Goal: Task Accomplishment & Management: Manage account settings

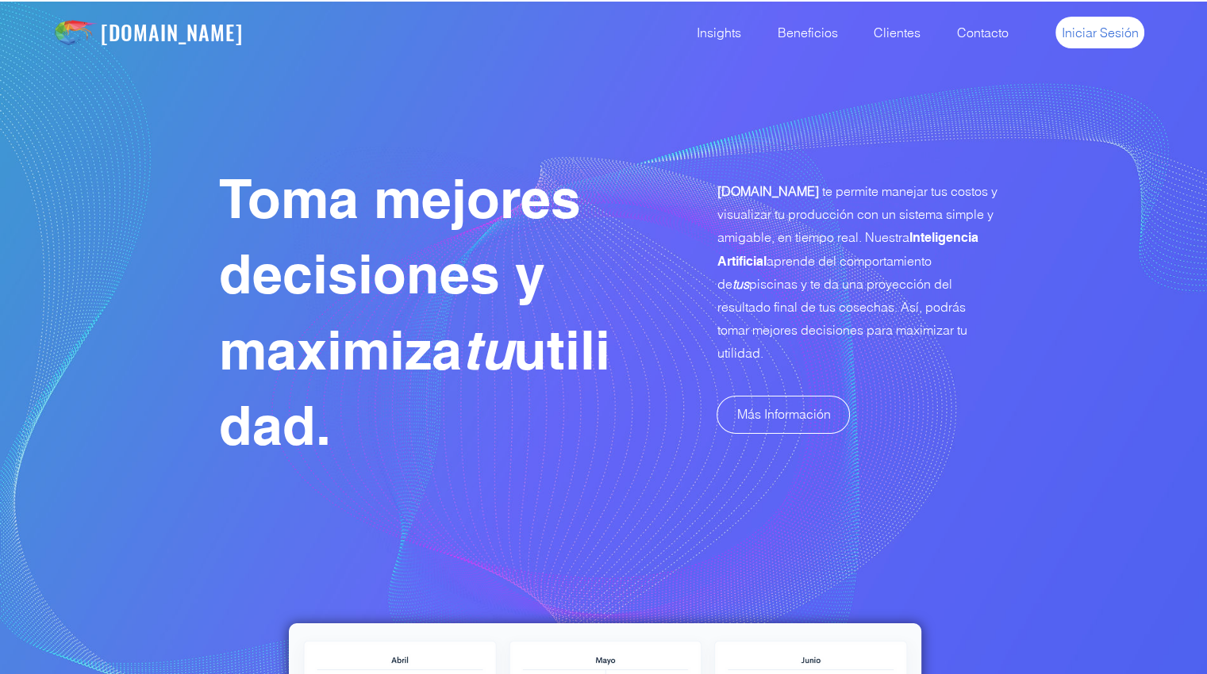
click at [1083, 33] on span "Iniciar Sesión" at bounding box center [1099, 32] width 77 height 17
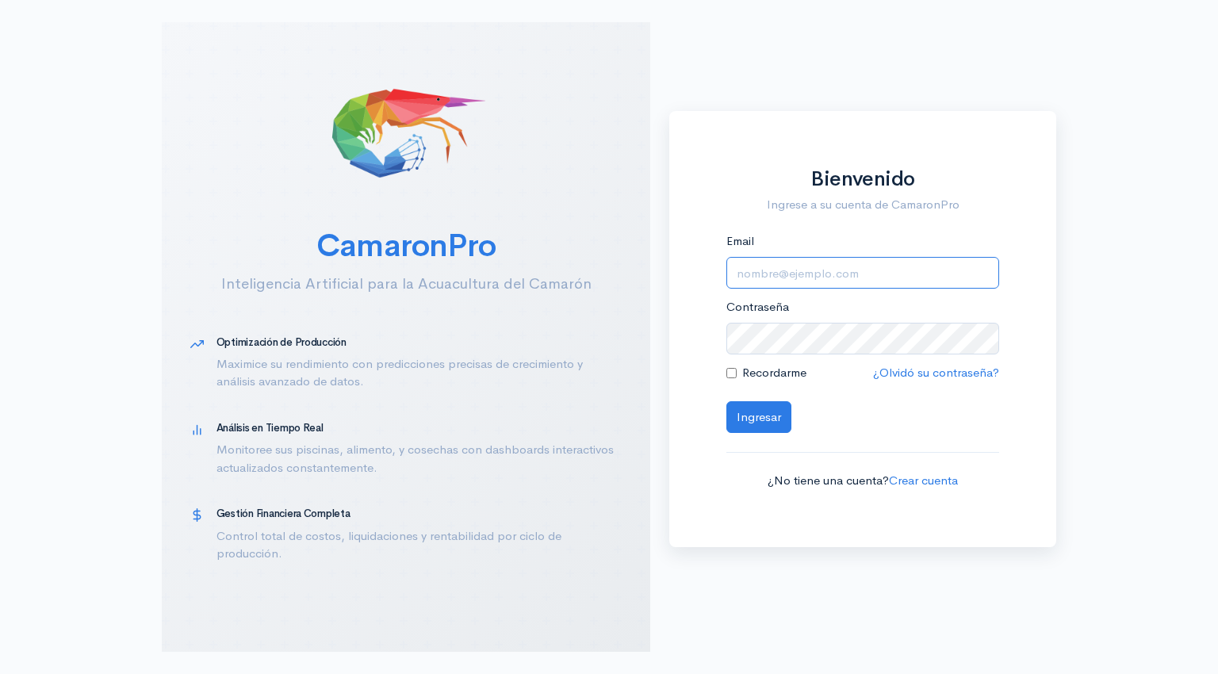
click at [786, 286] on input "Email" at bounding box center [863, 273] width 273 height 33
type input "[EMAIL_ADDRESS][DOMAIN_NAME]"
click at [749, 418] on button "Ingresar" at bounding box center [759, 417] width 65 height 33
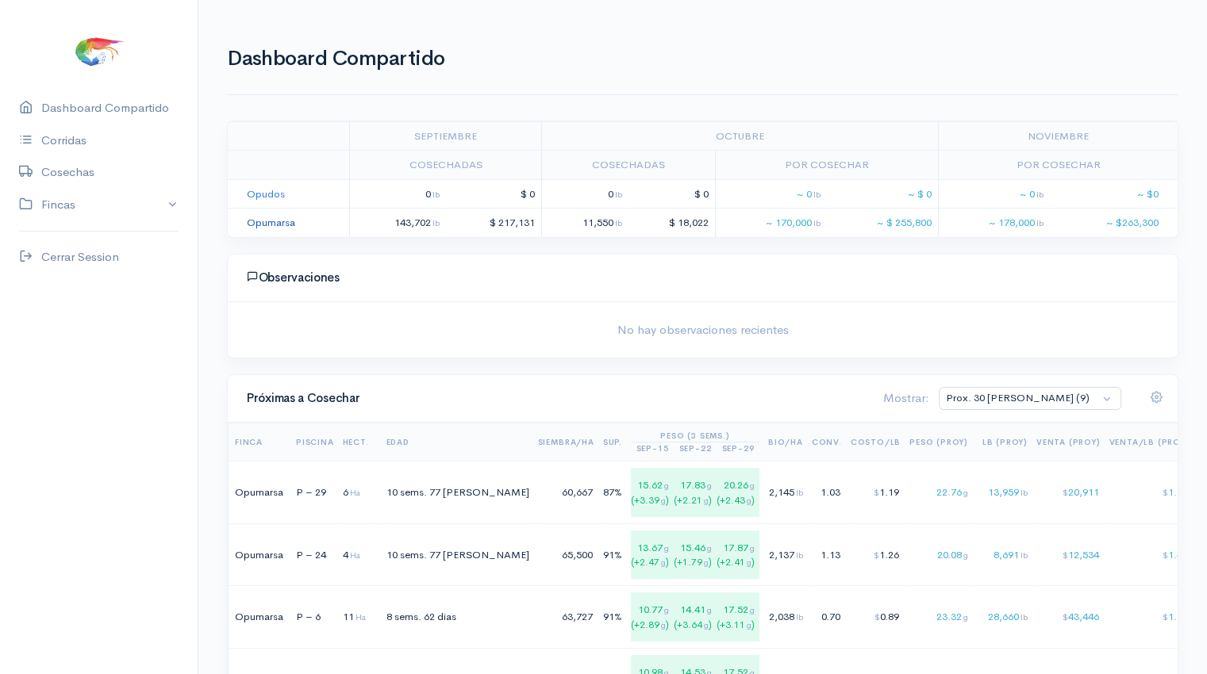
click at [276, 222] on link "Opumarsa" at bounding box center [271, 222] width 48 height 13
